Goal: Task Accomplishment & Management: Manage account settings

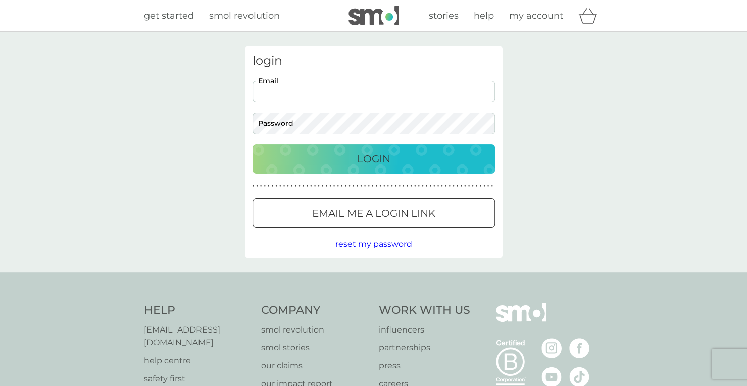
click at [372, 90] on input "Email" at bounding box center [373, 92] width 242 height 22
type input "[DOMAIN_NAME][EMAIL_ADDRESS][DOMAIN_NAME]"
click at [252, 144] on button "Login" at bounding box center [373, 158] width 242 height 29
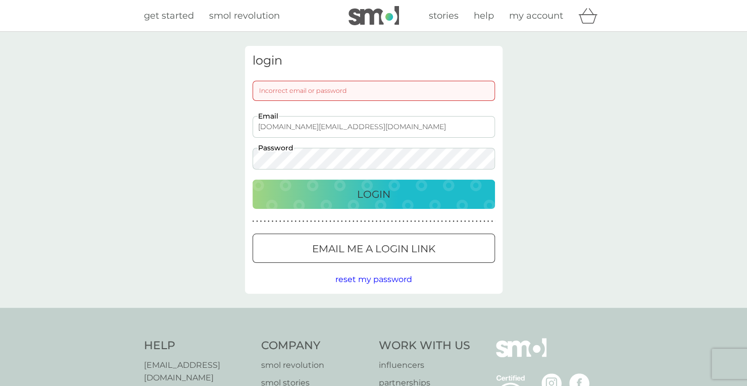
click at [252, 180] on button "Login" at bounding box center [373, 194] width 242 height 29
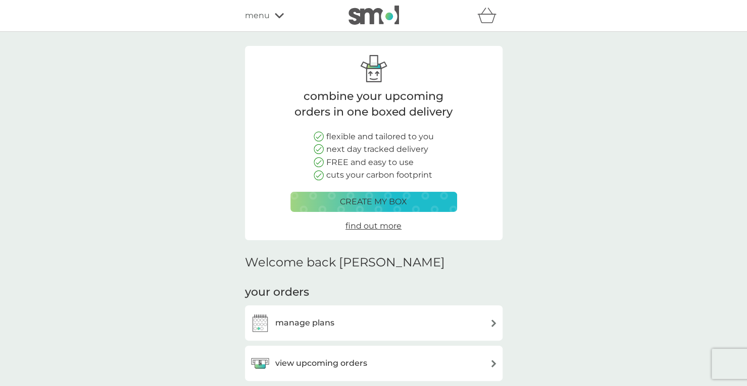
click at [444, 206] on div "create my box" at bounding box center [373, 201] width 153 height 13
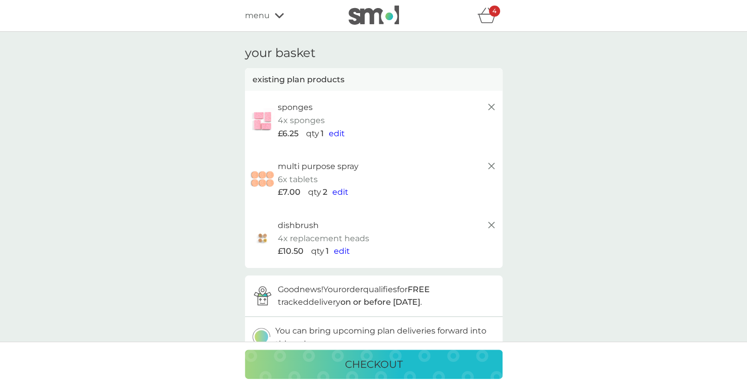
click at [372, 16] on img at bounding box center [373, 15] width 50 height 19
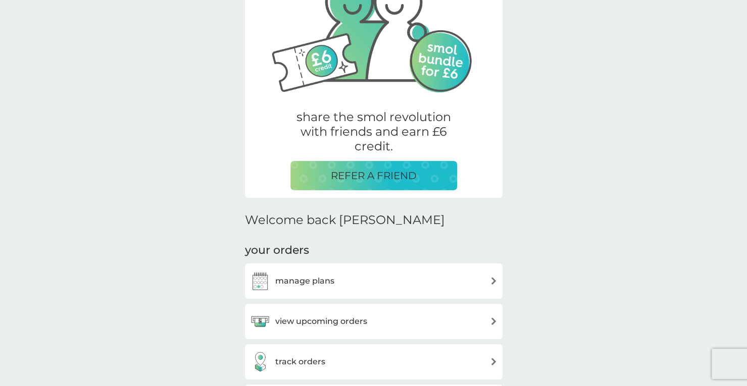
scroll to position [101, 0]
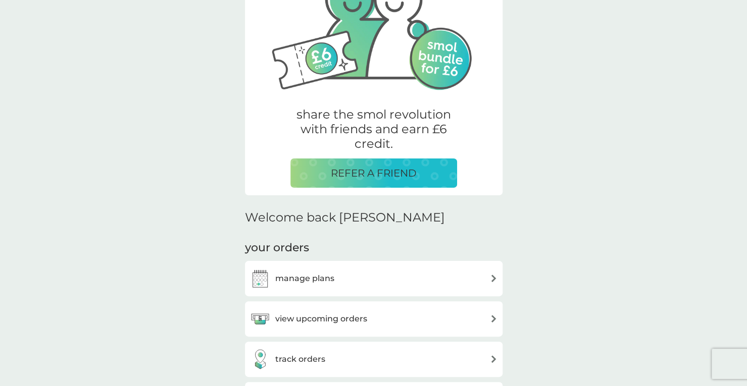
click at [359, 276] on div "manage plans" at bounding box center [373, 279] width 247 height 20
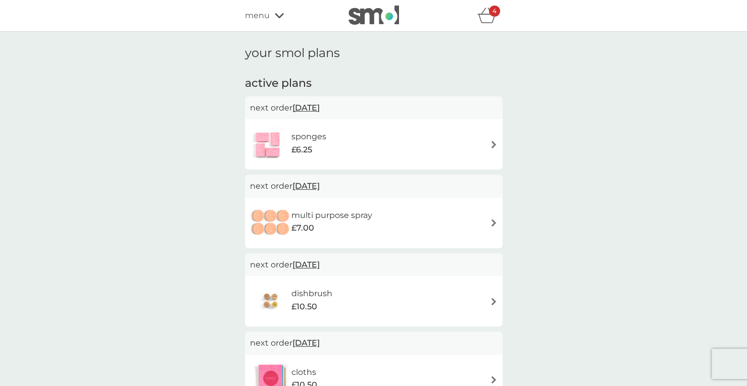
scroll to position [50, 0]
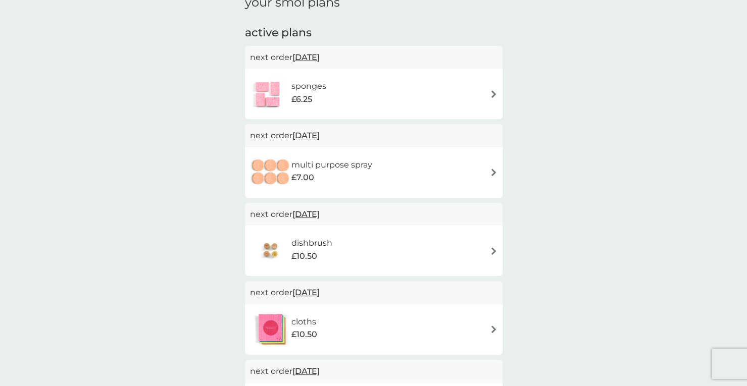
click at [485, 98] on div "sponges £6.25" at bounding box center [373, 93] width 247 height 35
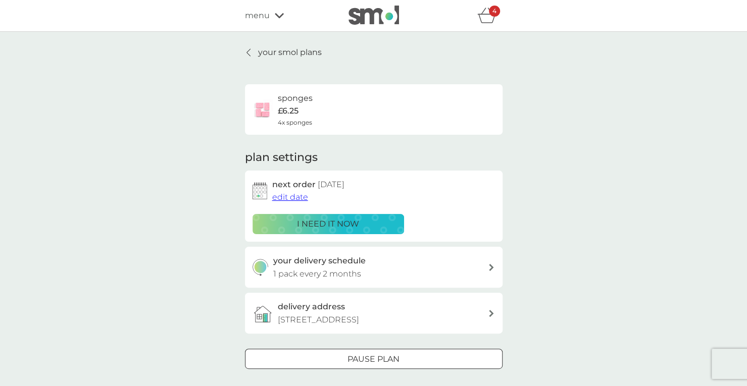
click at [300, 198] on span "edit date" at bounding box center [290, 197] width 36 height 10
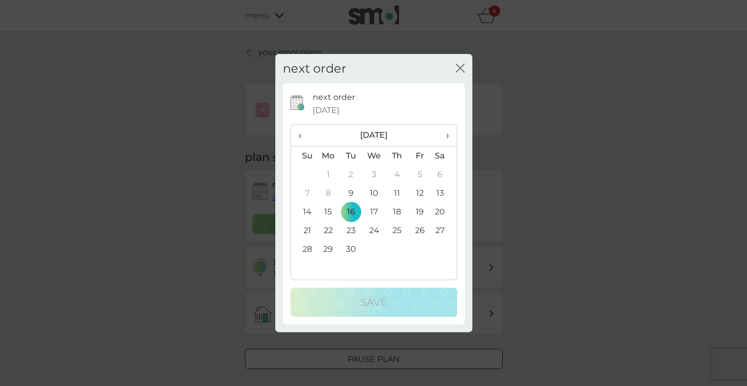
click at [450, 63] on div "next order close" at bounding box center [373, 69] width 197 height 30
click at [456, 71] on div "next order close" at bounding box center [373, 69] width 197 height 30
click at [457, 71] on icon "close" at bounding box center [459, 68] width 9 height 9
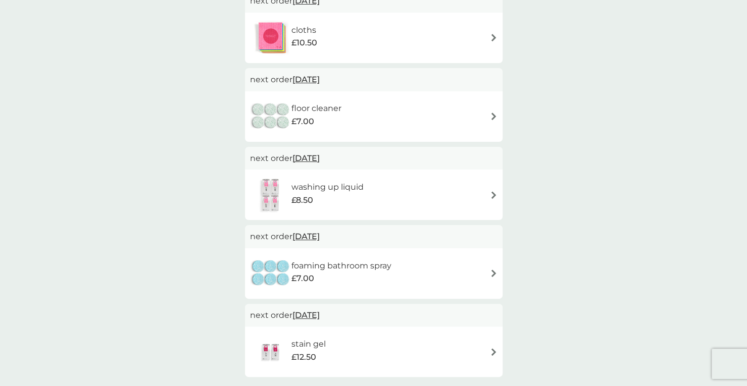
scroll to position [404, 0]
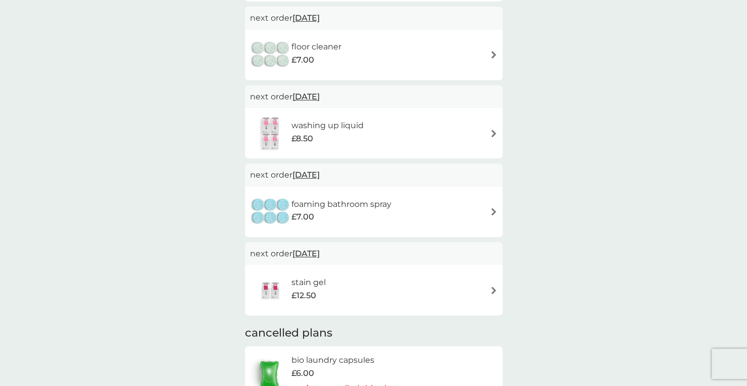
click at [491, 133] on img at bounding box center [494, 134] width 8 height 8
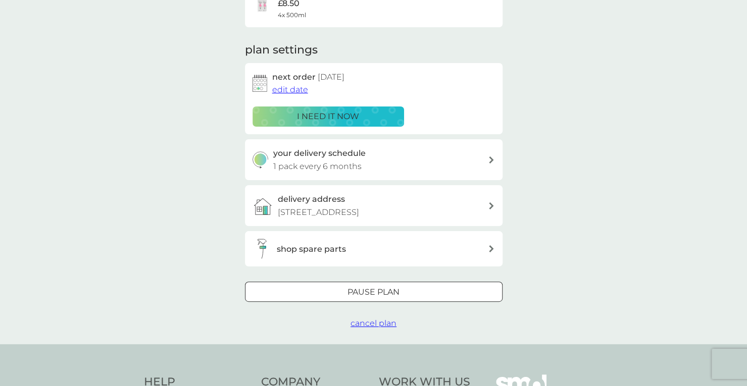
scroll to position [151, 0]
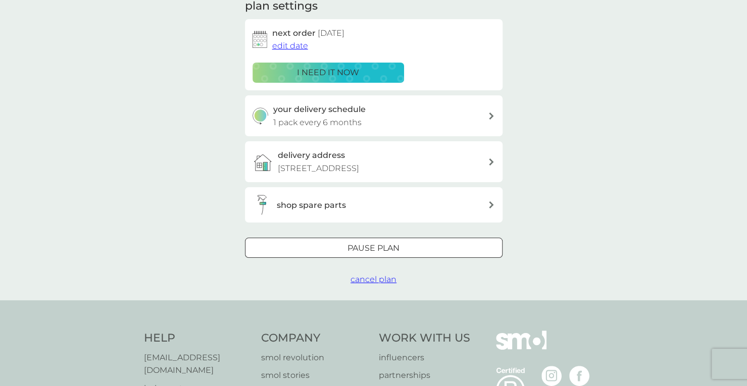
click at [407, 251] on div "Pause plan" at bounding box center [373, 248] width 256 height 13
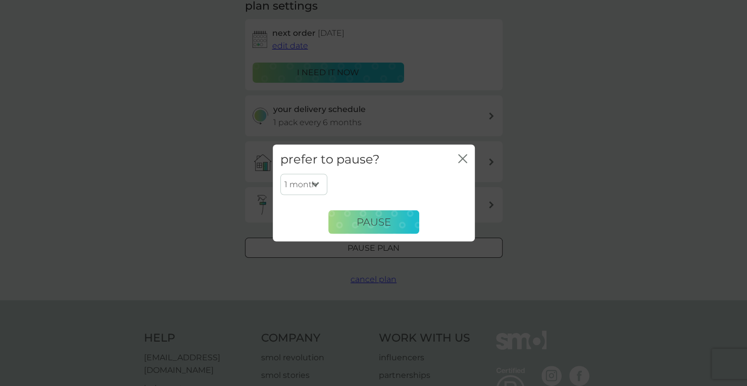
click at [308, 189] on select "1 month 2 months 3 months 4 months 5 months 6 months" at bounding box center [303, 184] width 47 height 21
click at [375, 184] on div "1 month 2 months 3 months 4 months 5 months 6 months Pause" at bounding box center [373, 204] width 187 height 60
click at [462, 155] on icon "close" at bounding box center [462, 158] width 9 height 9
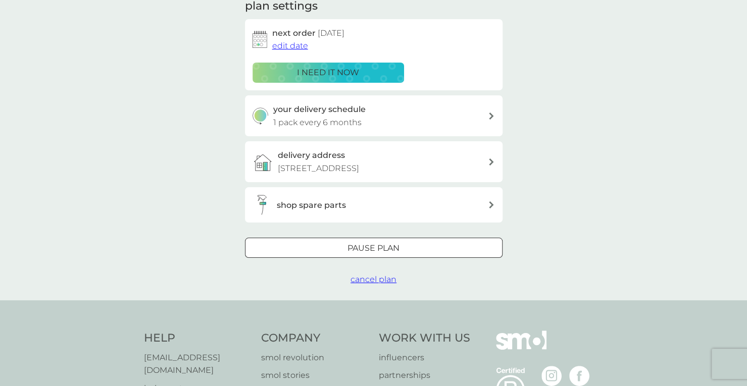
click at [386, 243] on div at bounding box center [385, 247] width 9 height 9
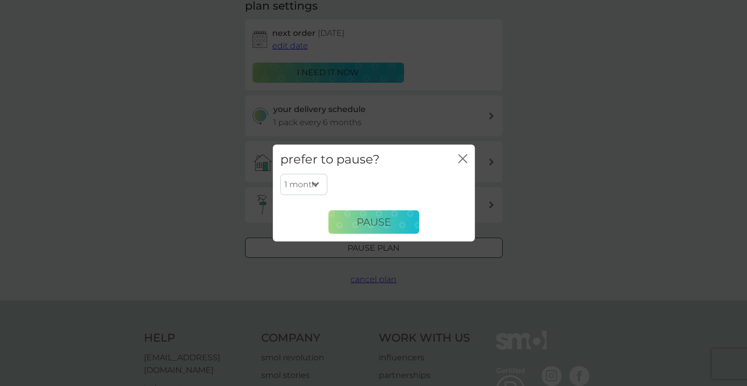
click at [381, 221] on span "Pause" at bounding box center [373, 222] width 34 height 12
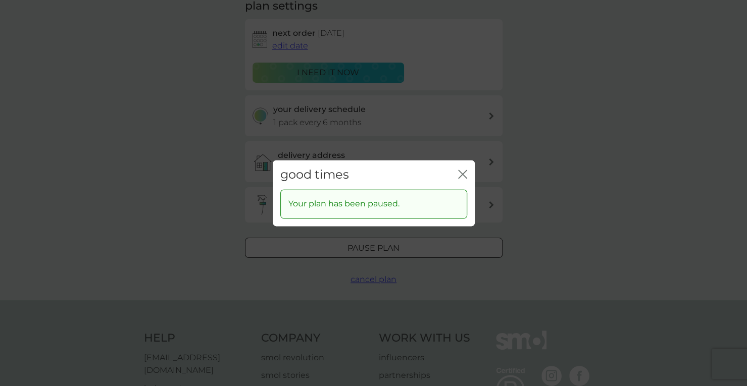
click at [464, 174] on icon "close" at bounding box center [462, 174] width 9 height 9
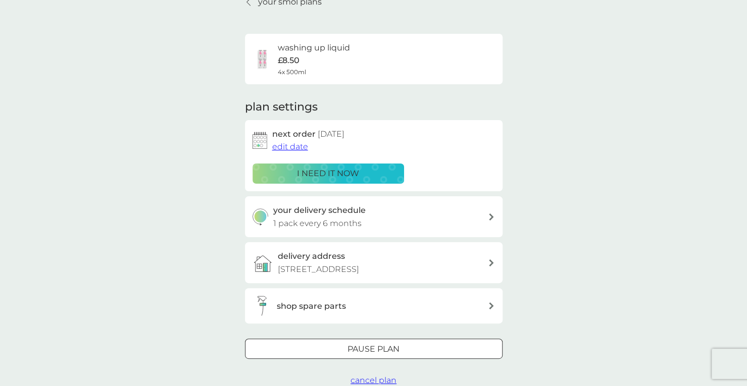
scroll to position [0, 0]
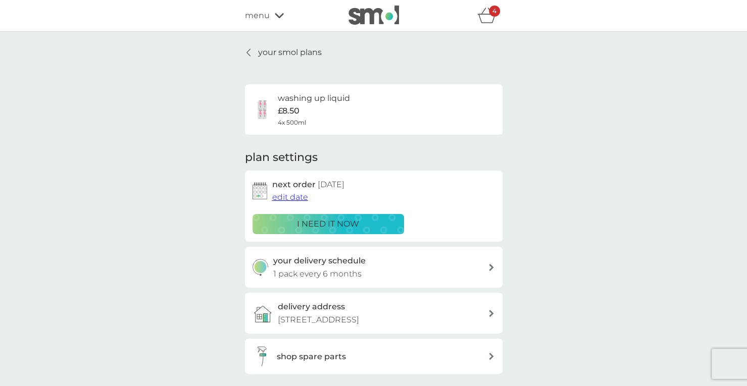
click at [250, 50] on icon at bounding box center [248, 52] width 4 height 8
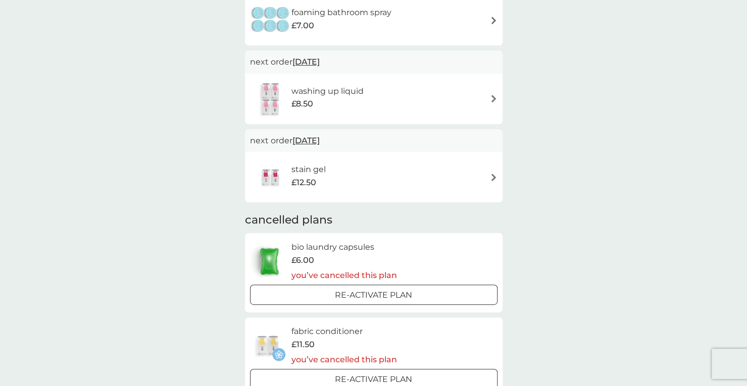
scroll to position [555, 0]
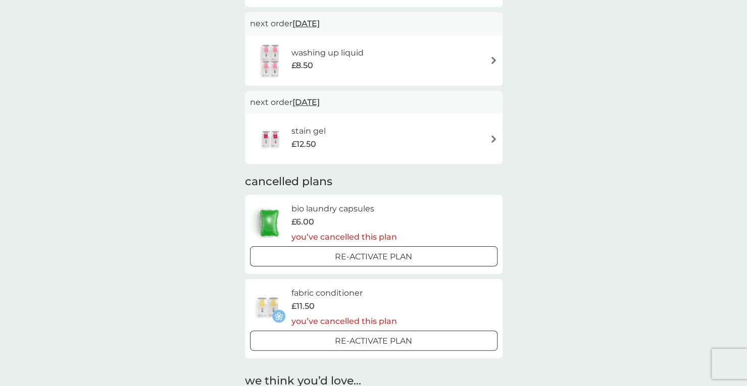
click at [334, 220] on div "£6.00" at bounding box center [344, 222] width 106 height 13
